Goal: Find specific page/section

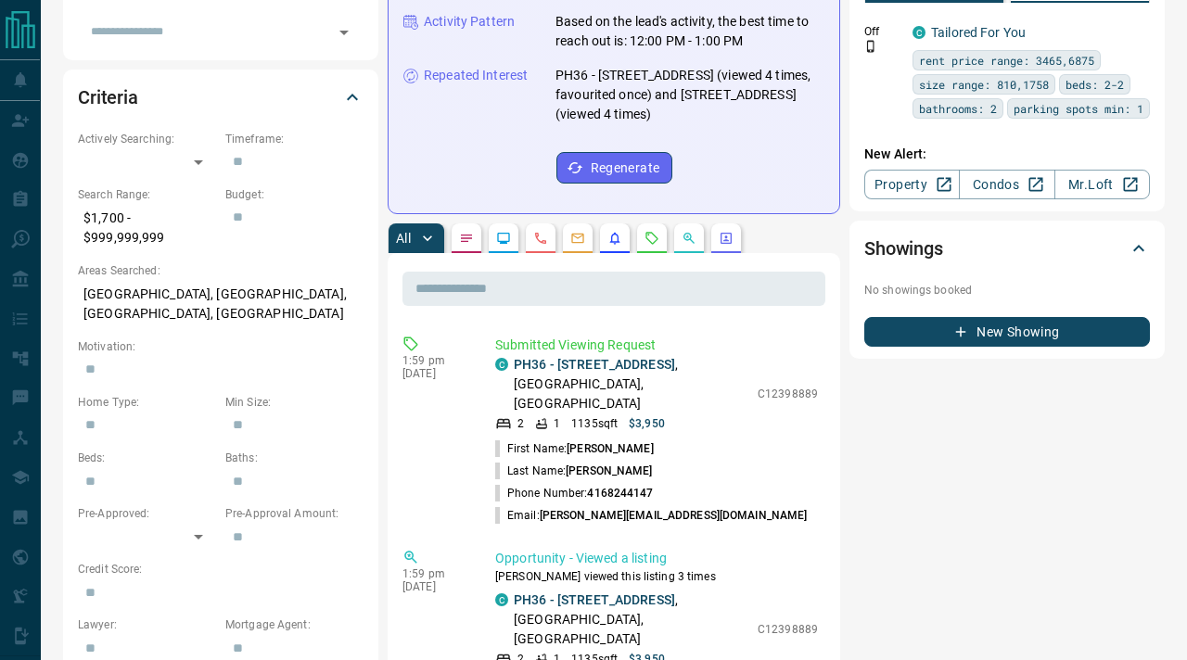
scroll to position [485, 0]
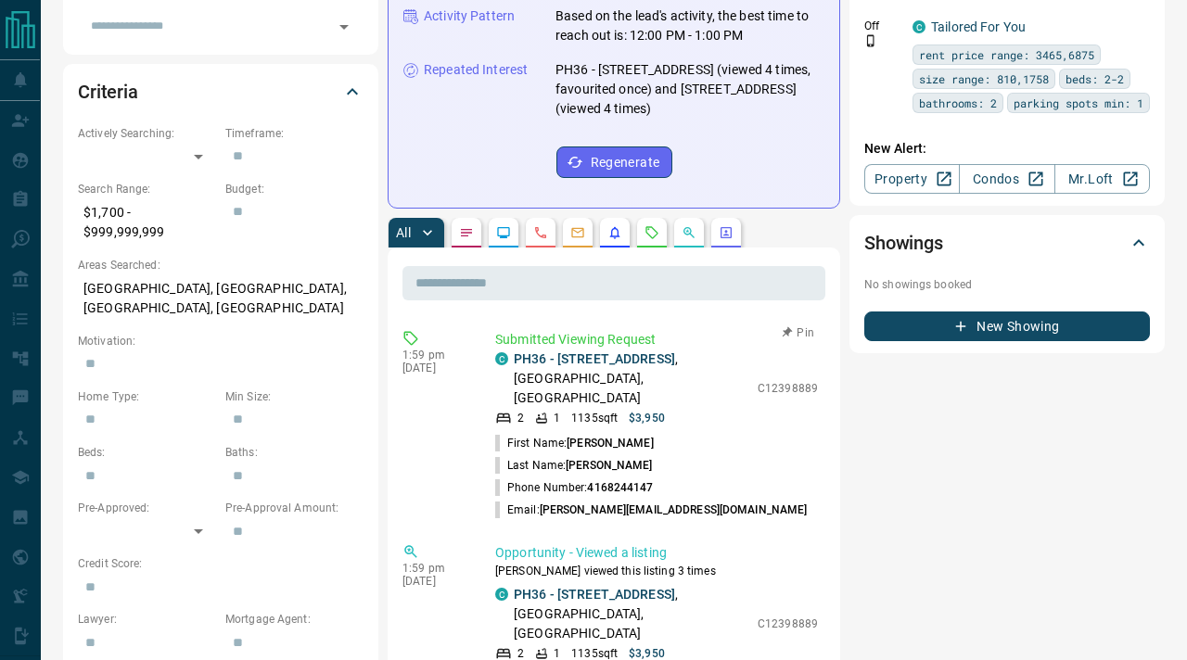
click at [797, 380] on p "C12398889" at bounding box center [788, 388] width 60 height 17
copy p "C12398889"
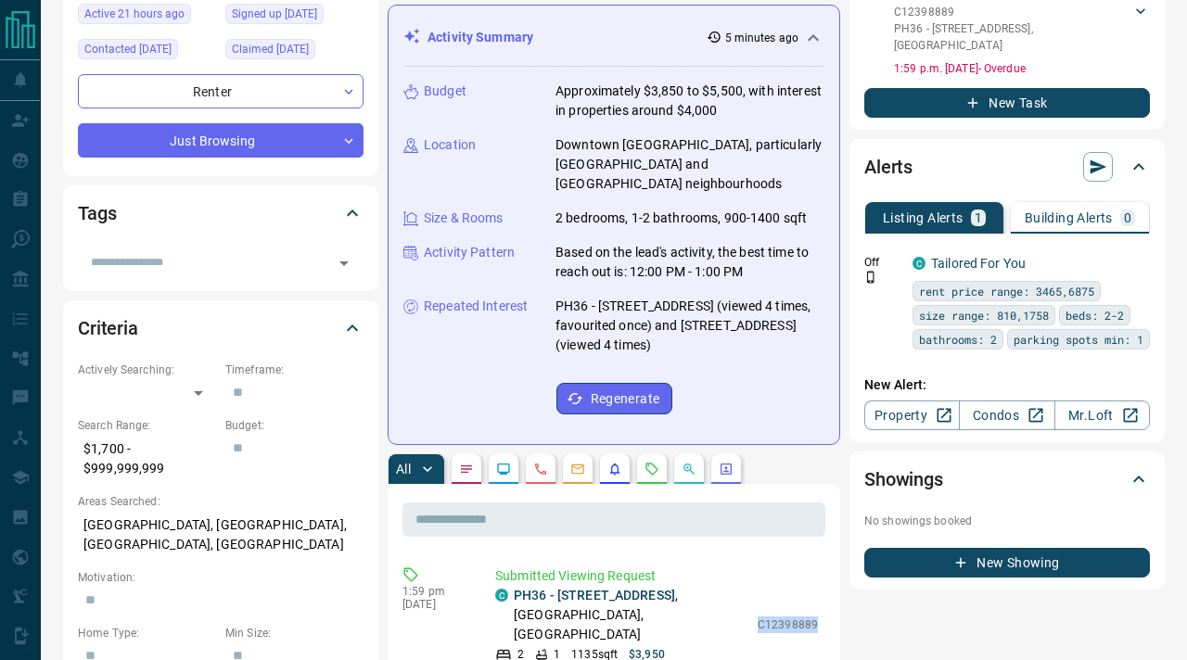
scroll to position [305, 0]
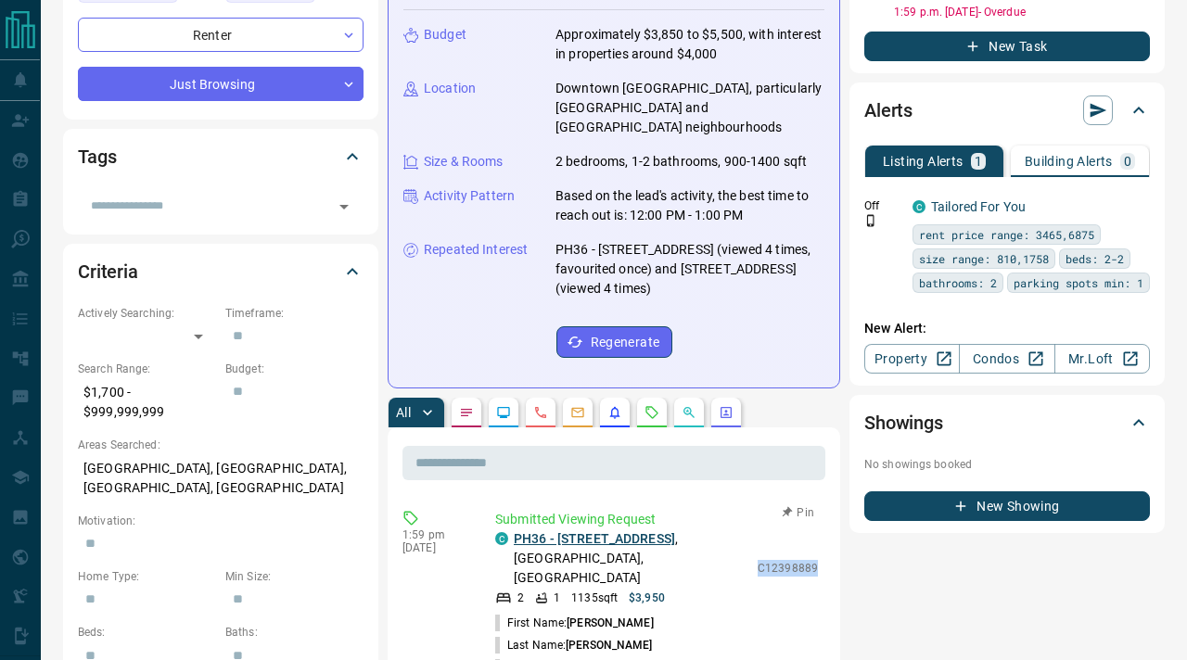
click at [611, 532] on link "PH36 - 500 Richmond Street W" at bounding box center [594, 539] width 161 height 15
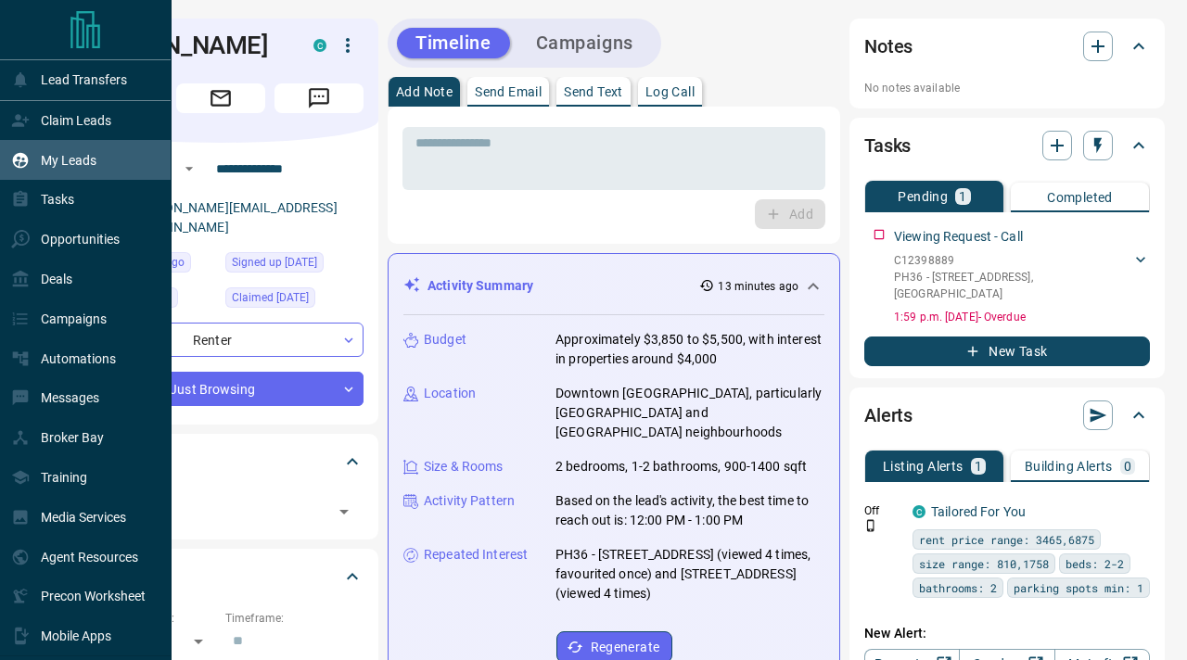
click at [71, 154] on p "My Leads" at bounding box center [69, 160] width 56 height 15
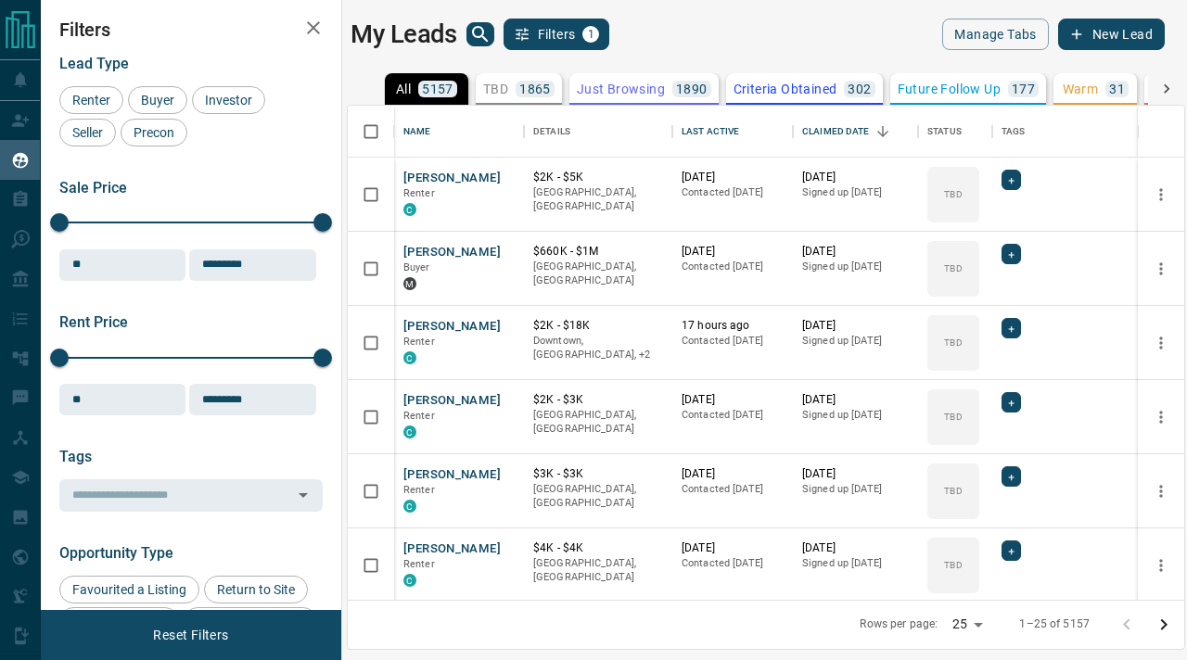
scroll to position [494, 837]
click at [529, 85] on p "1865" at bounding box center [535, 89] width 32 height 13
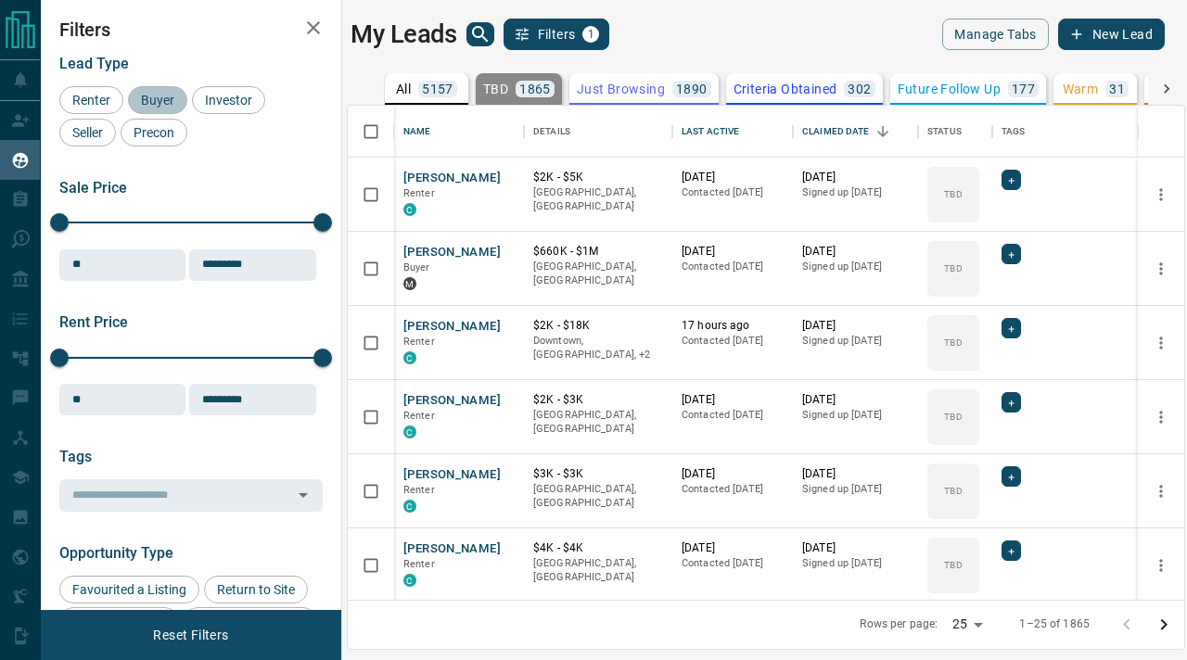
click at [166, 107] on span "Buyer" at bounding box center [158, 100] width 46 height 15
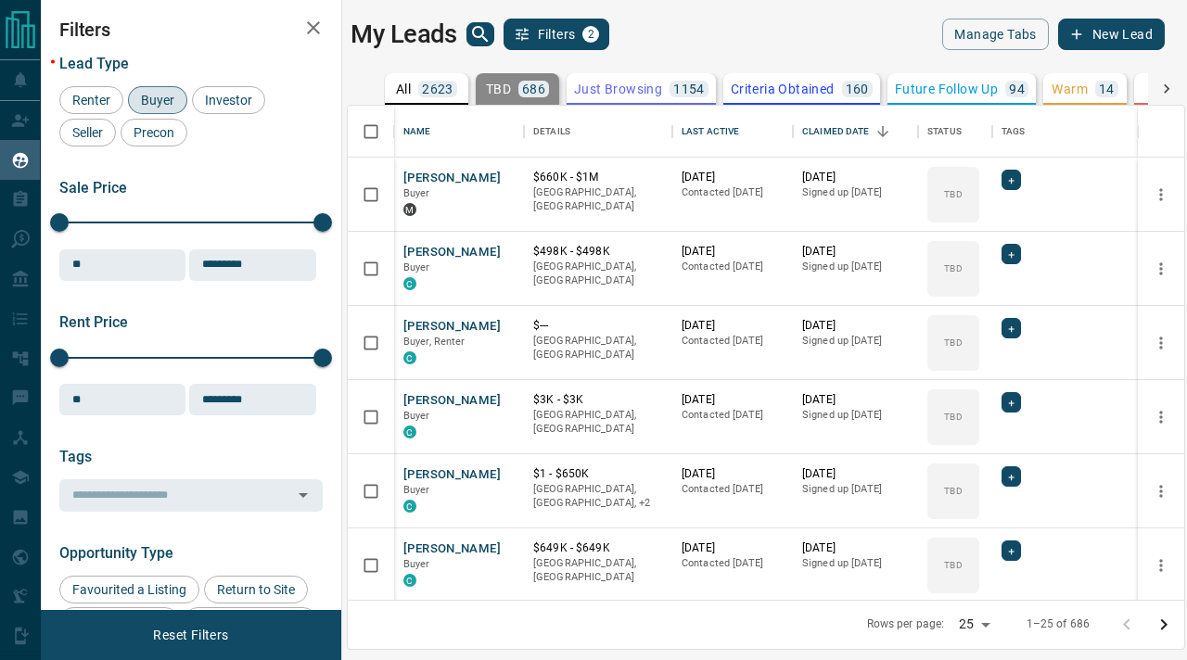
scroll to position [1413, 0]
